Goal: Transaction & Acquisition: Purchase product/service

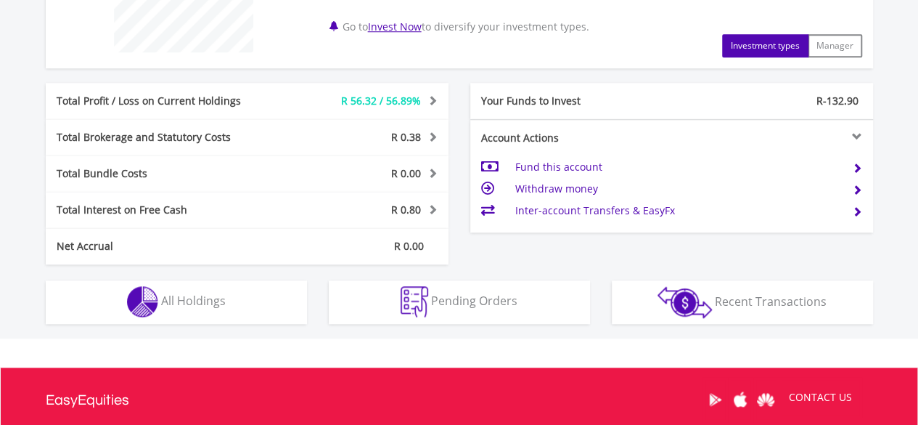
scroll to position [650, 0]
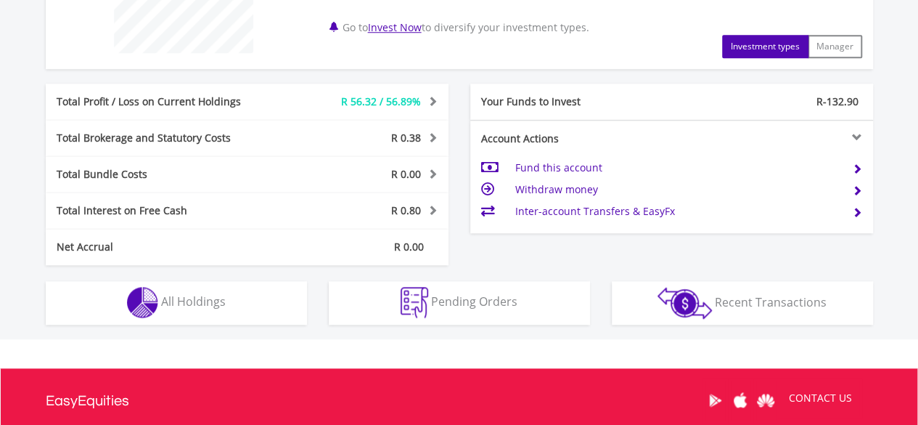
click at [433, 101] on span at bounding box center [431, 101] width 14 height 10
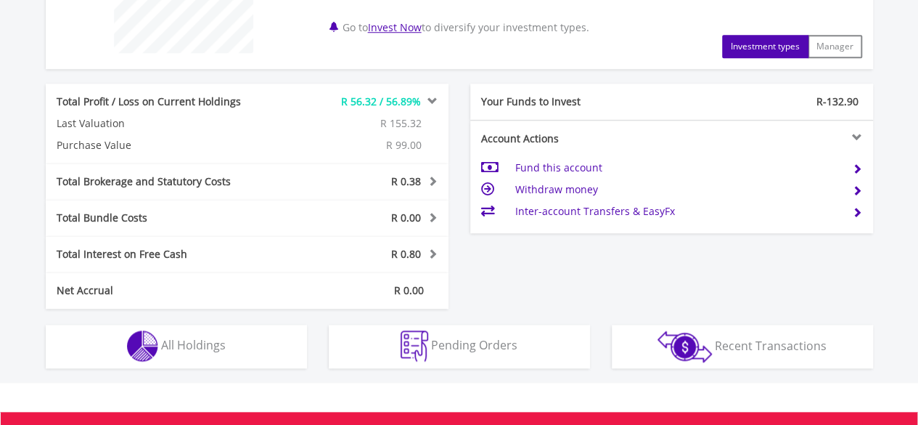
click at [433, 101] on span at bounding box center [431, 101] width 14 height 10
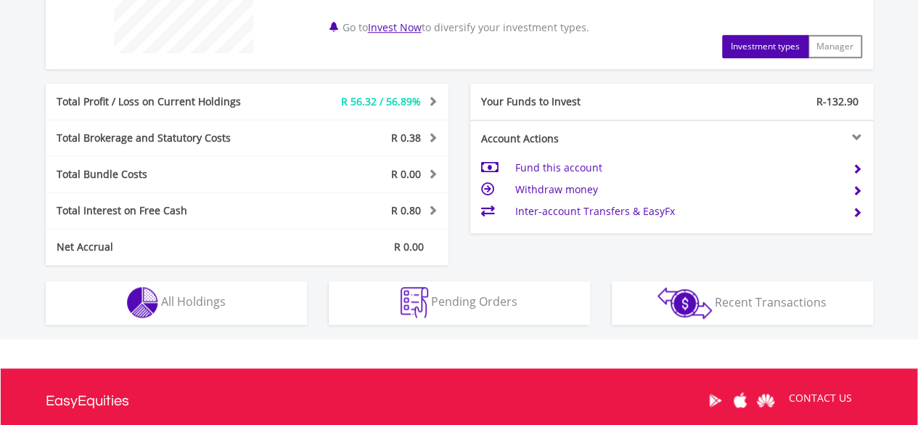
click at [533, 159] on td "Fund this account" at bounding box center [678, 168] width 326 height 22
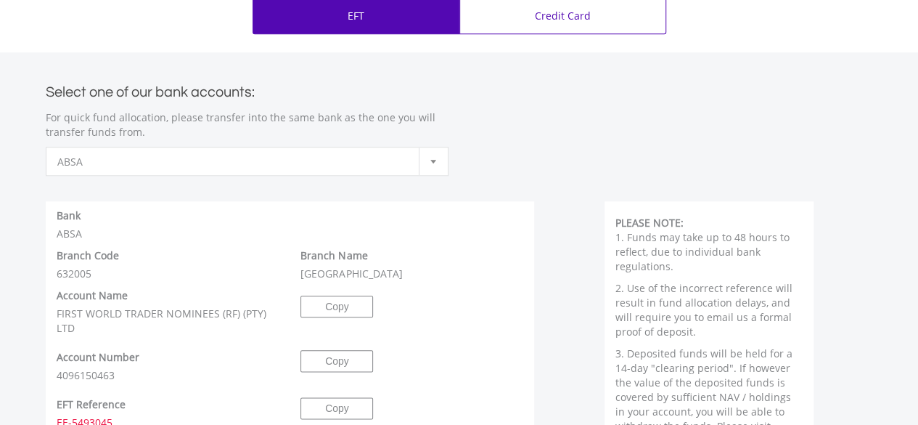
scroll to position [671, 0]
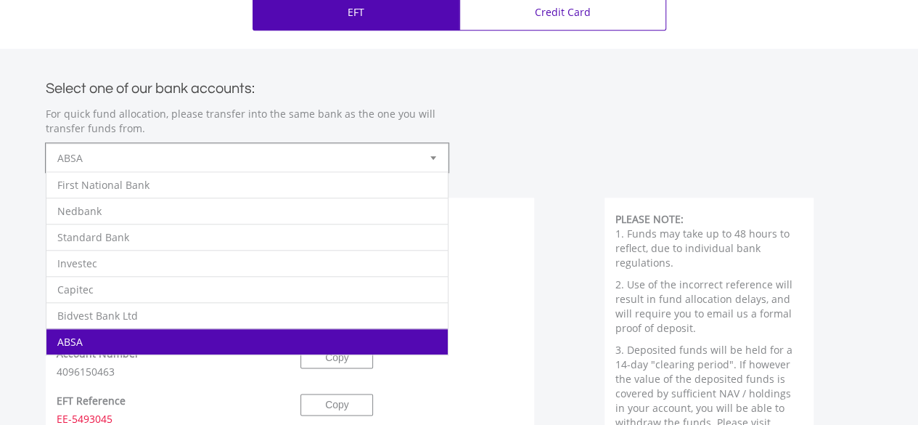
click at [431, 155] on div at bounding box center [433, 158] width 29 height 28
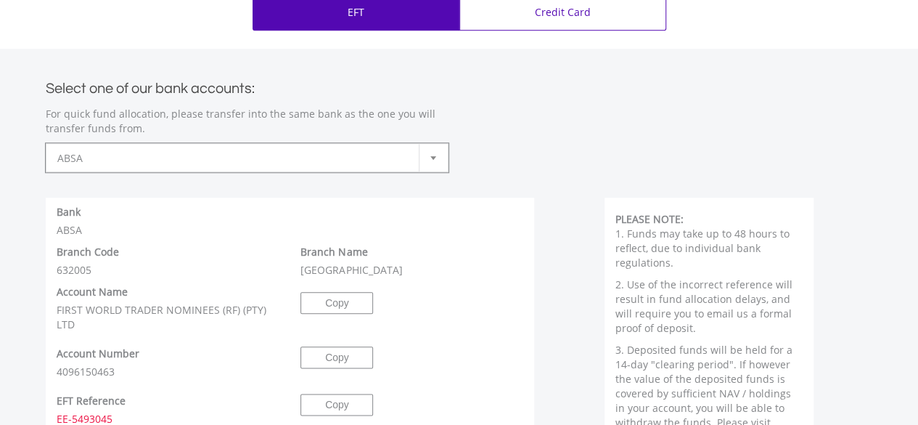
click at [431, 155] on div at bounding box center [433, 158] width 29 height 28
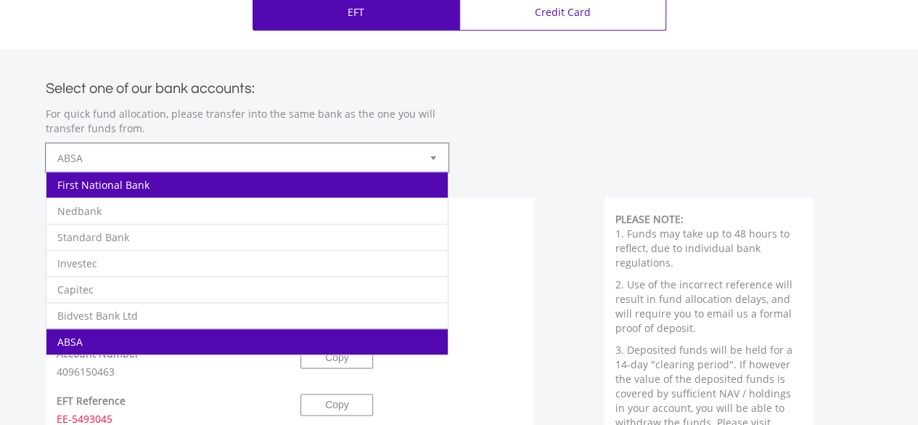
click at [199, 184] on li "First National Bank" at bounding box center [246, 184] width 401 height 26
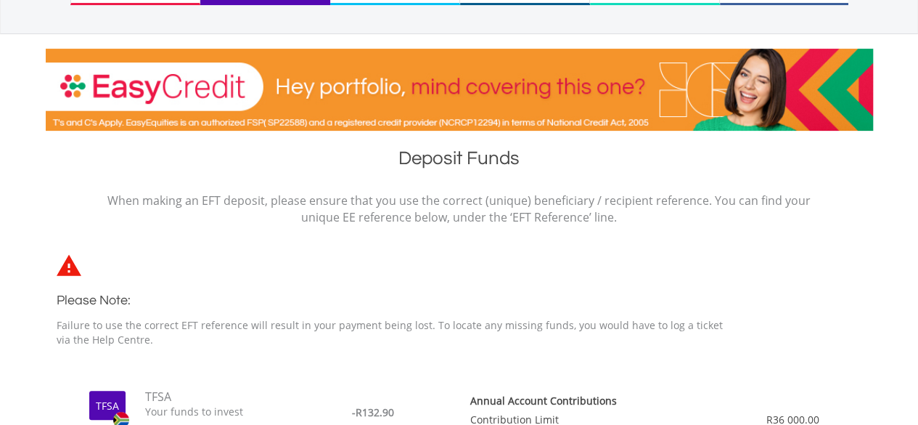
scroll to position [0, 0]
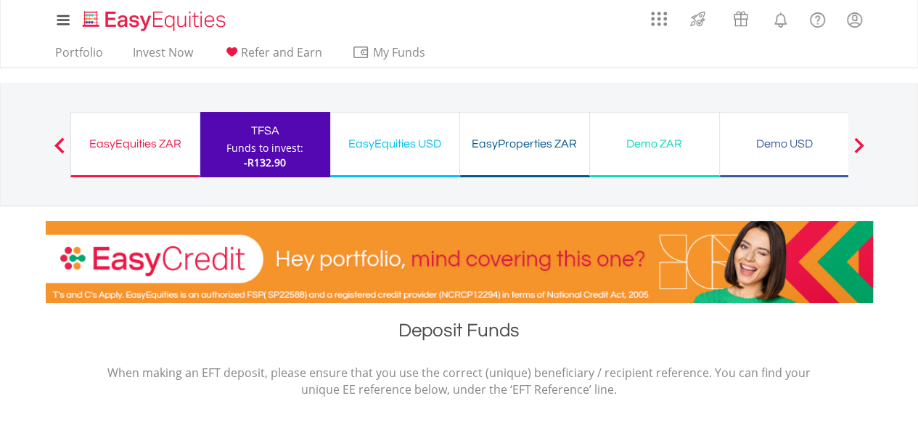
click at [158, 131] on div "EasyEquities ZAR Funds to invest: -R132.90" at bounding box center [135, 144] width 130 height 65
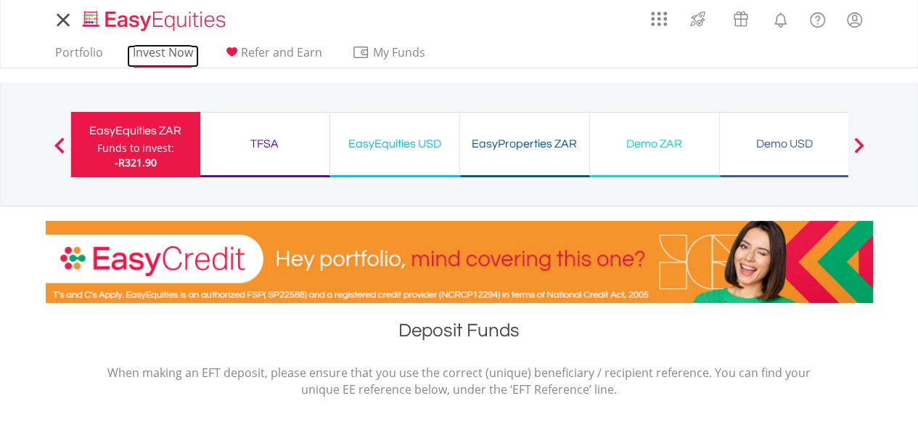
click at [177, 45] on link "Invest Now" at bounding box center [163, 56] width 72 height 22
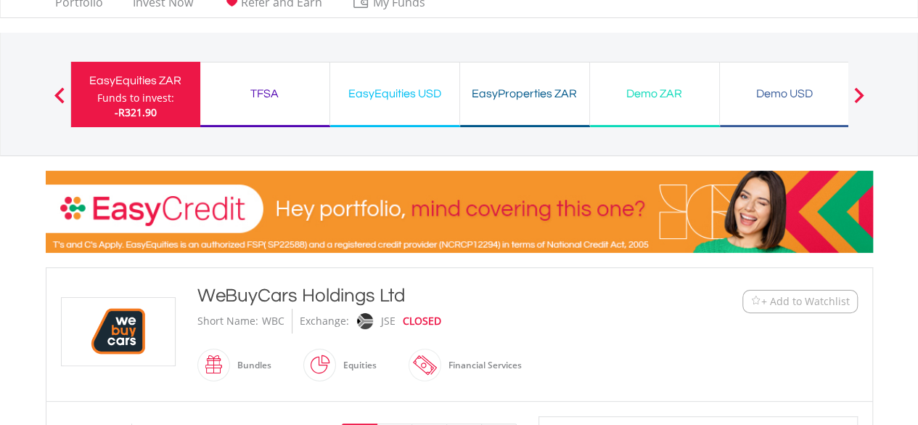
scroll to position [48, 0]
